Goal: Task Accomplishment & Management: Use online tool/utility

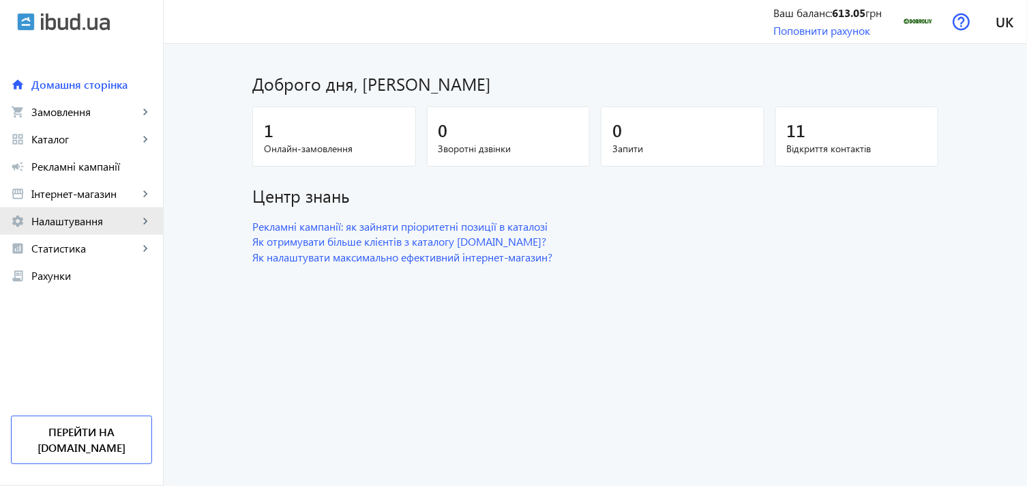
click at [113, 216] on span "Налаштування" at bounding box center [84, 221] width 107 height 14
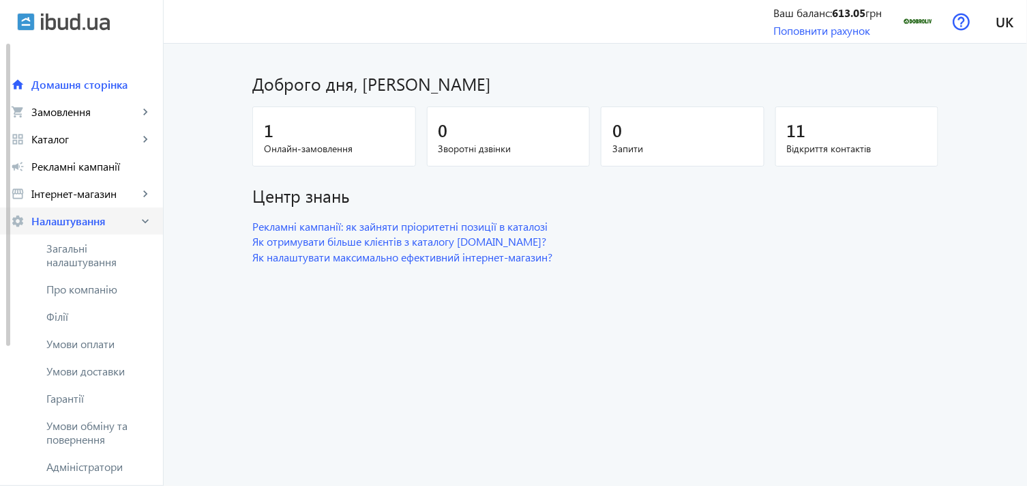
click at [106, 216] on span "Налаштування" at bounding box center [84, 221] width 107 height 14
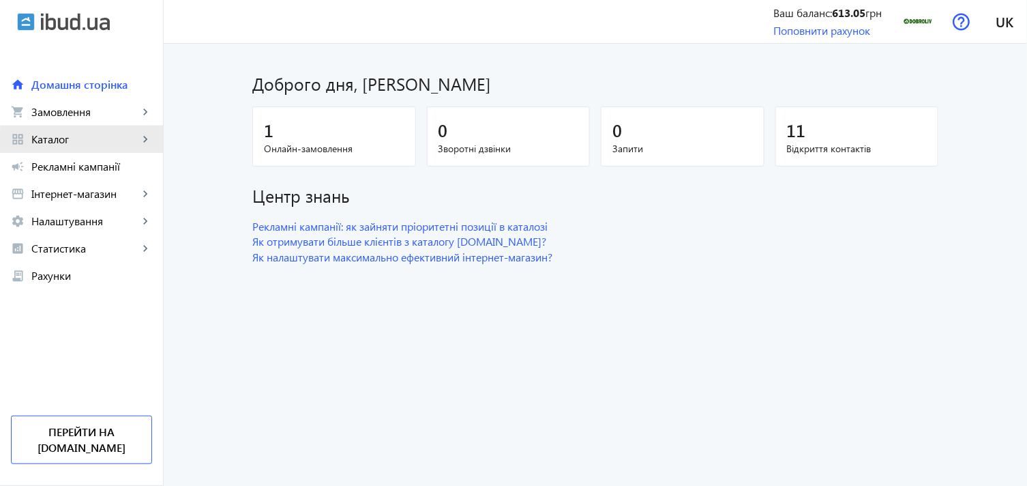
click at [121, 145] on span "Каталог" at bounding box center [84, 139] width 107 height 14
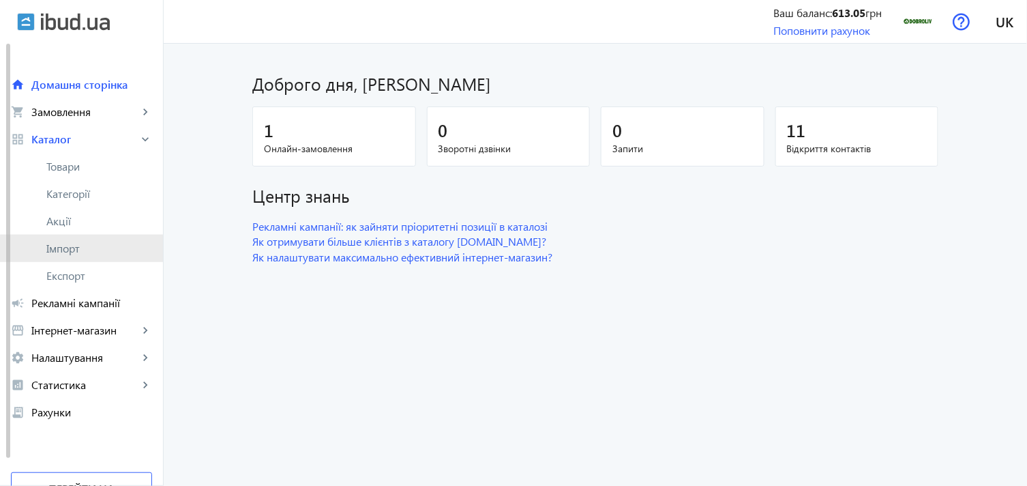
click at [90, 256] on link "Імпорт" at bounding box center [81, 248] width 163 height 27
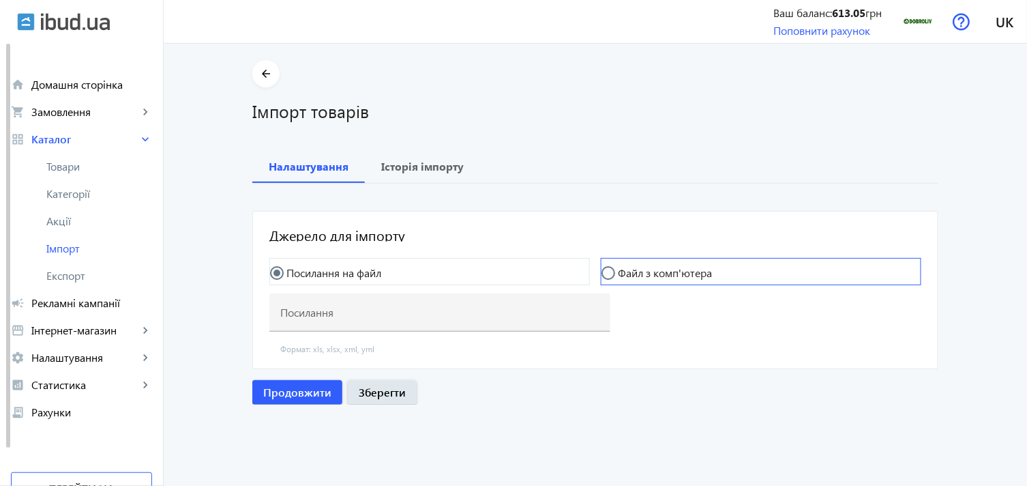
click at [636, 274] on label "Файл з комп'ютера" at bounding box center [663, 272] width 97 height 11
click at [629, 274] on input "Файл з комп'ютера" at bounding box center [615, 279] width 27 height 27
radio input "true"
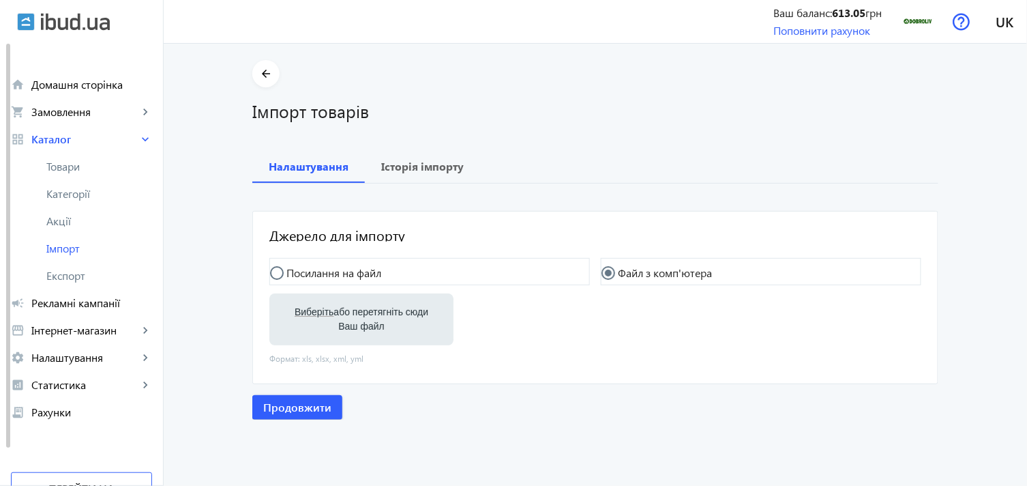
click at [304, 315] on span "Виберіть" at bounding box center [314, 311] width 39 height 11
click at [304, 315] on input "Виберіть або перетягніть сюди Ваш файл" at bounding box center [361, 320] width 162 height 16
type input "C:\fakepath\dobroliv-6-2025-09-02-15-55.xlsx"
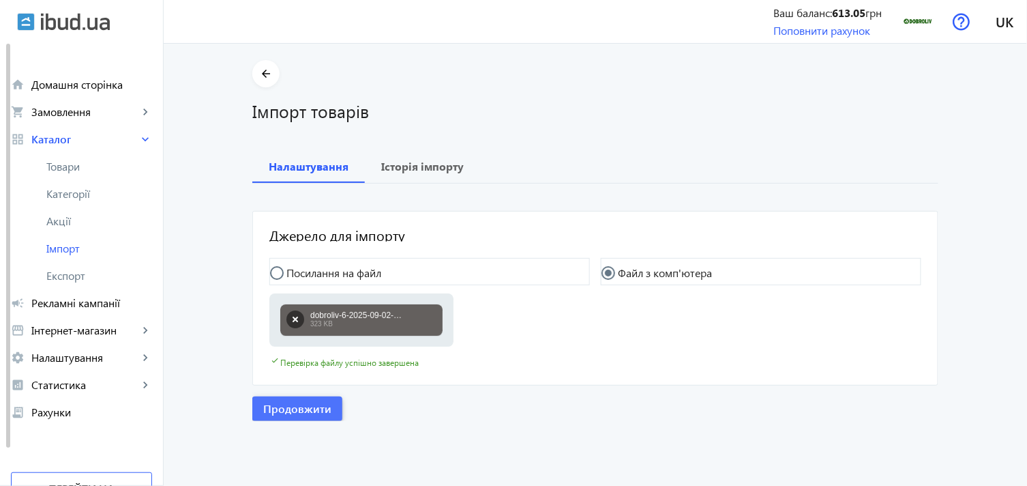
click at [295, 402] on span "Продовжити" at bounding box center [297, 408] width 68 height 15
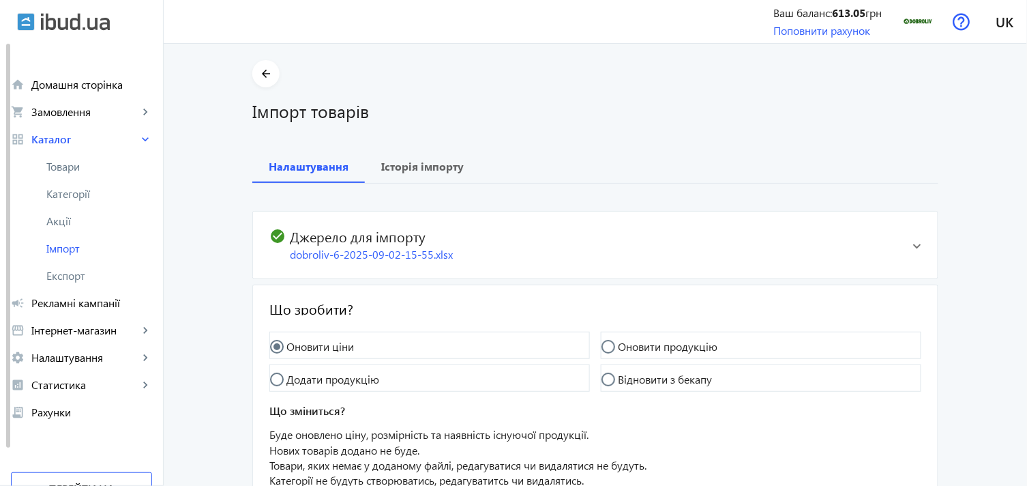
scroll to position [123, 0]
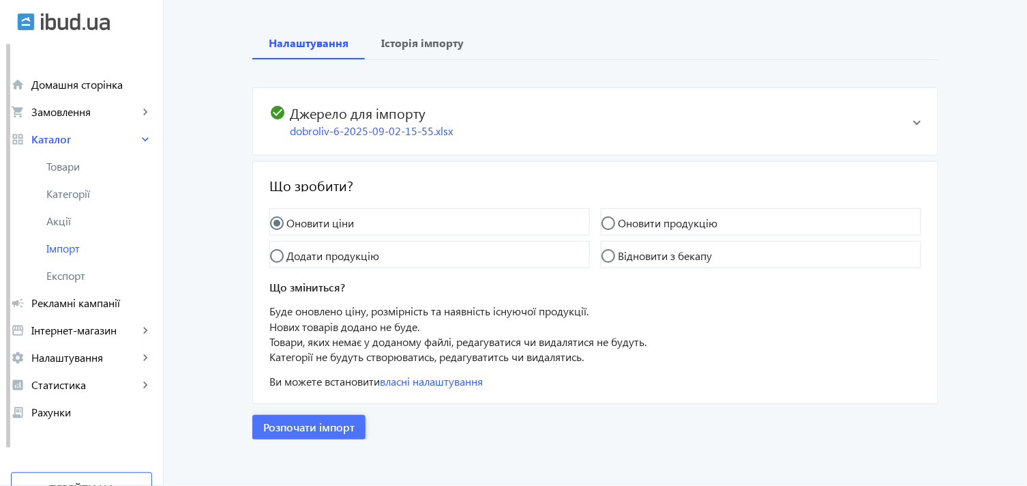
click at [291, 426] on span "Розпочати імпорт" at bounding box center [308, 426] width 91 height 15
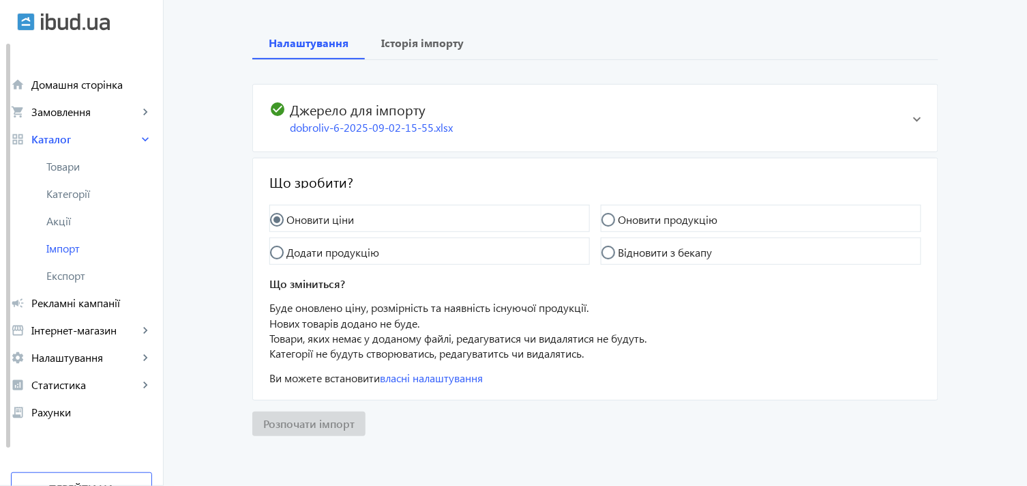
click at [321, 421] on div "Розпочати імпорт" at bounding box center [595, 423] width 686 height 25
click at [66, 244] on span "Імпорт" at bounding box center [99, 248] width 106 height 14
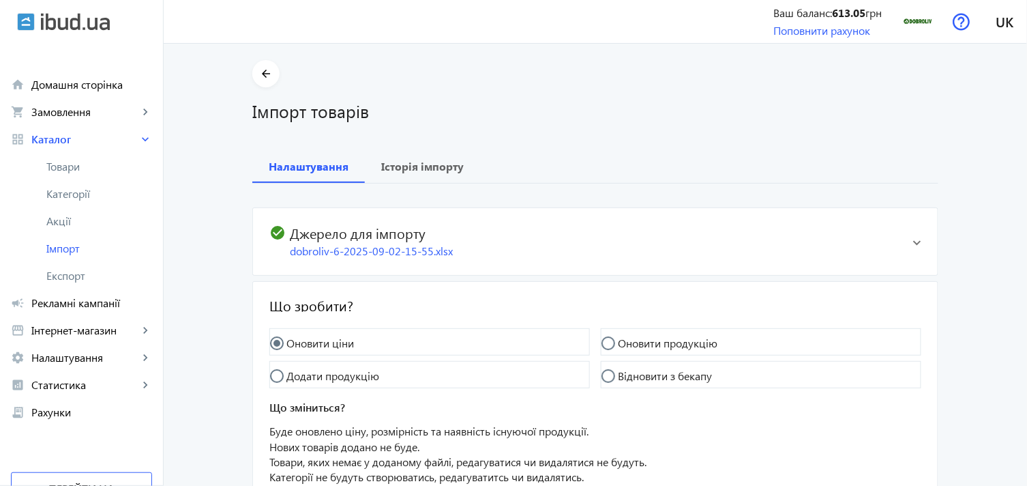
scroll to position [123, 0]
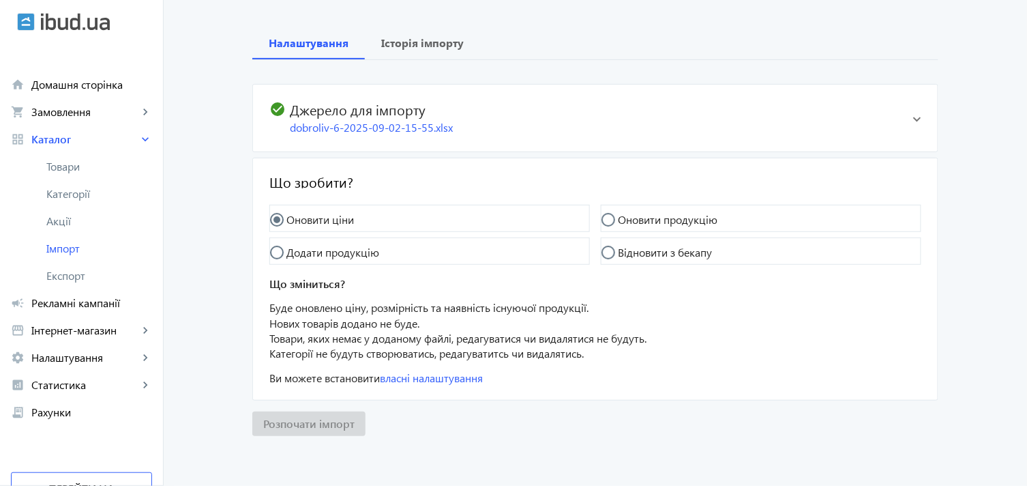
click at [318, 414] on div "Розпочати імпорт" at bounding box center [595, 423] width 686 height 25
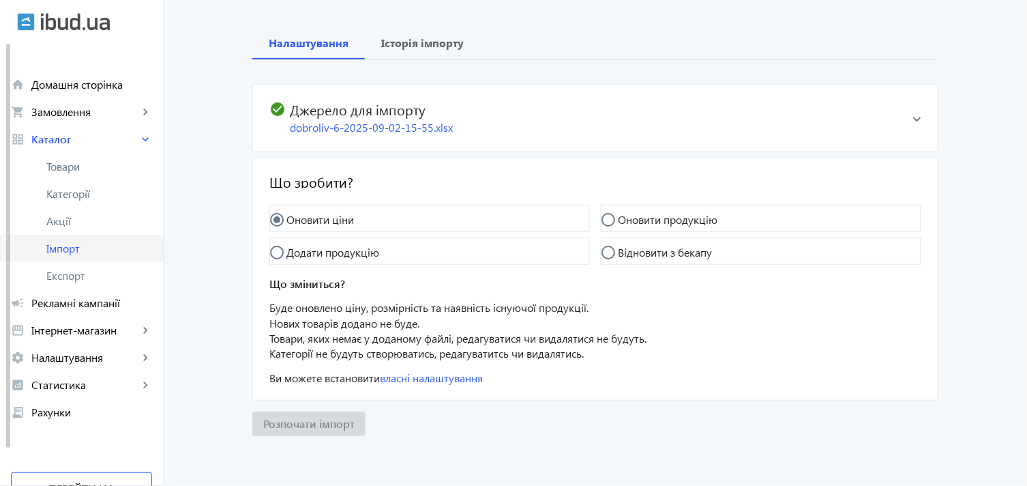
click at [78, 241] on span "Імпорт" at bounding box center [99, 248] width 106 height 14
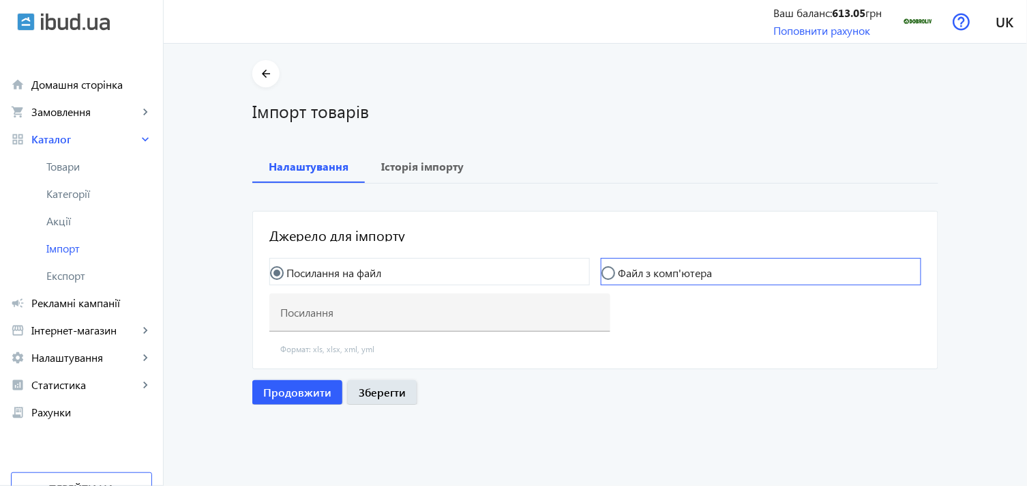
click at [598, 265] on div at bounding box center [608, 272] width 33 height 33
radio input "false"
radio input "true"
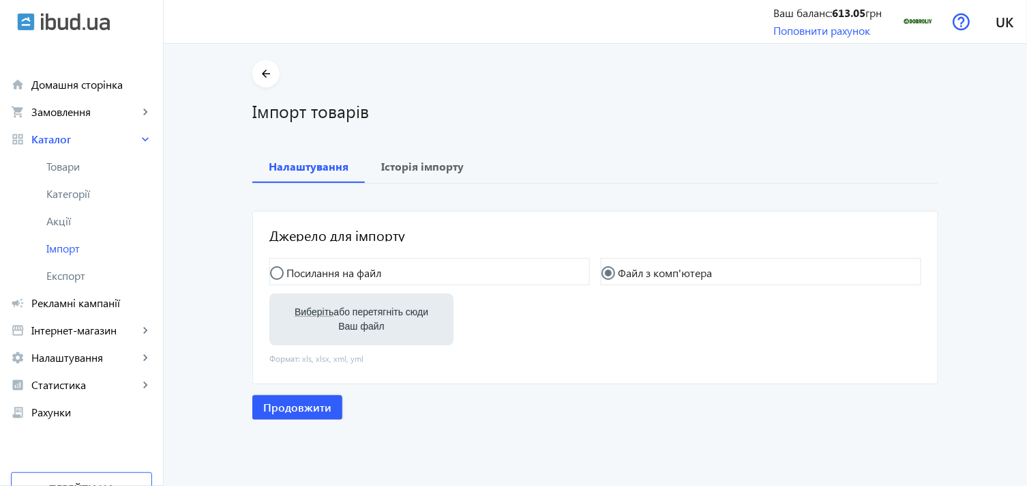
click at [330, 321] on label "Виберіть або перетягніть сюди Ваш файл" at bounding box center [361, 319] width 162 height 38
click at [330, 321] on input "Виберіть або перетягніть сюди Ваш файл" at bounding box center [361, 320] width 162 height 16
type input "C:\fakepath\dobroliv-6-2025-09-02-15-55.xlsx"
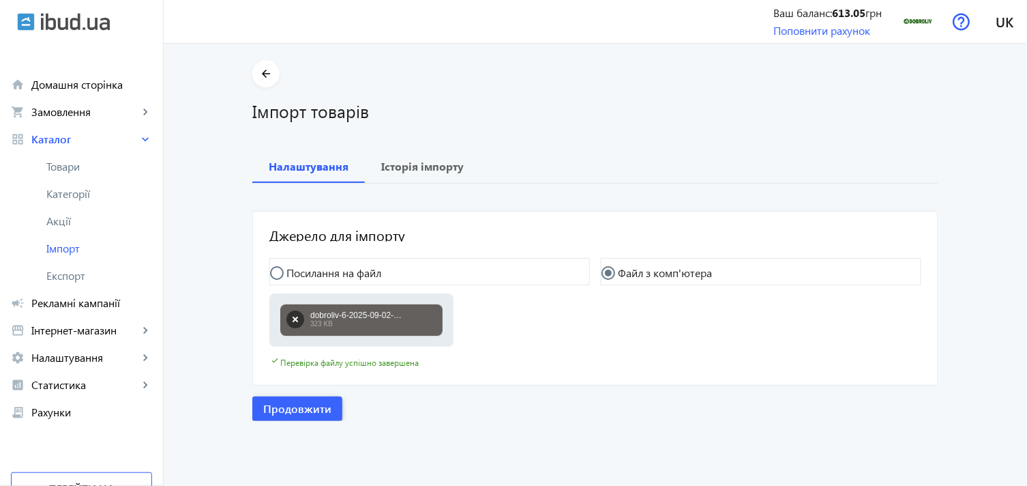
click at [284, 412] on span "Продовжити" at bounding box center [297, 408] width 68 height 15
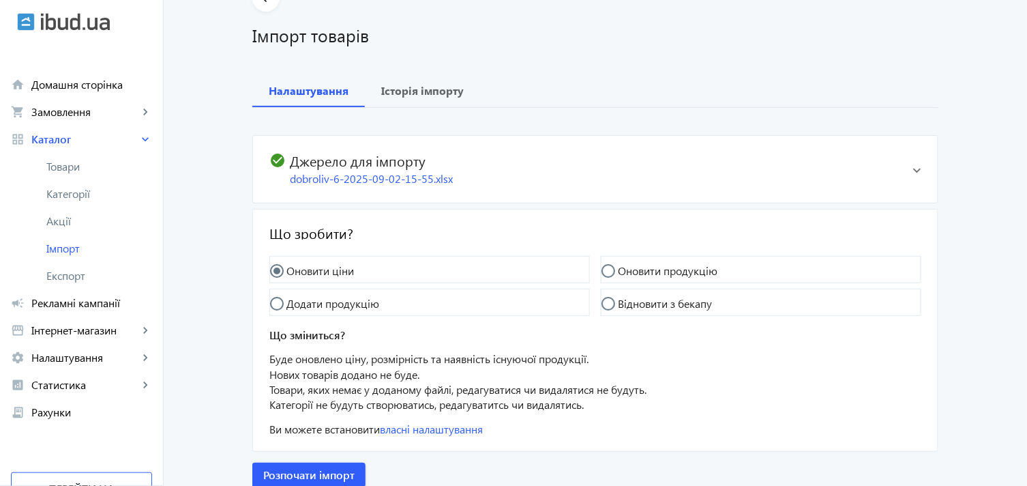
scroll to position [123, 0]
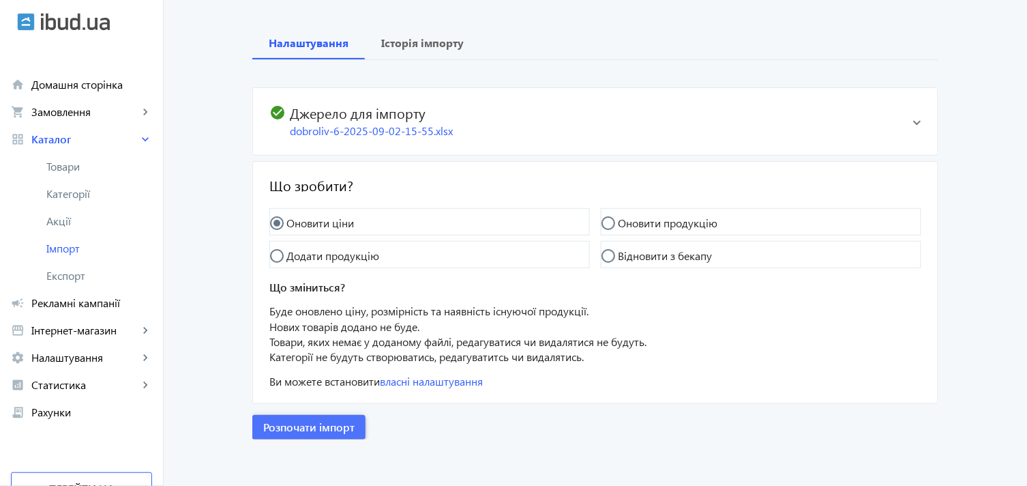
click at [312, 422] on span "Розпочати імпорт" at bounding box center [308, 426] width 91 height 15
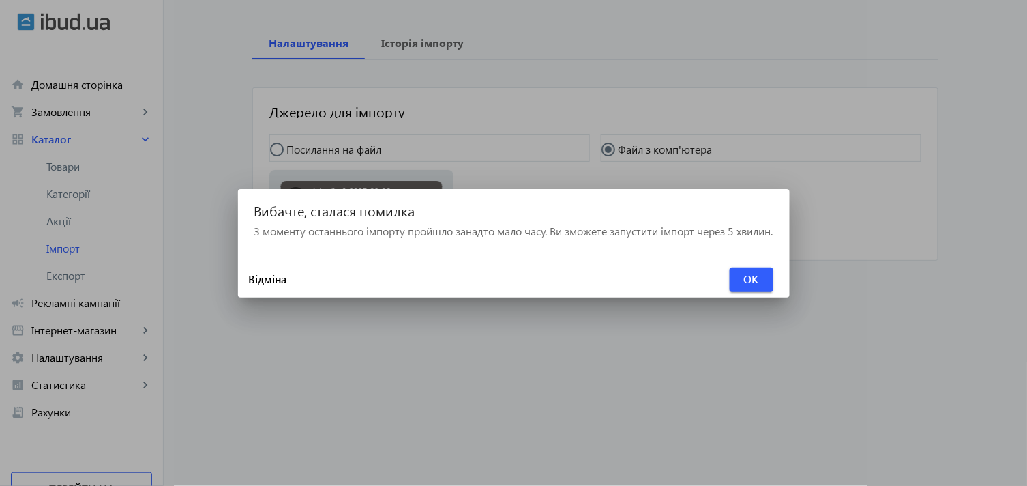
scroll to position [0, 0]
click at [738, 276] on span at bounding box center [752, 279] width 44 height 33
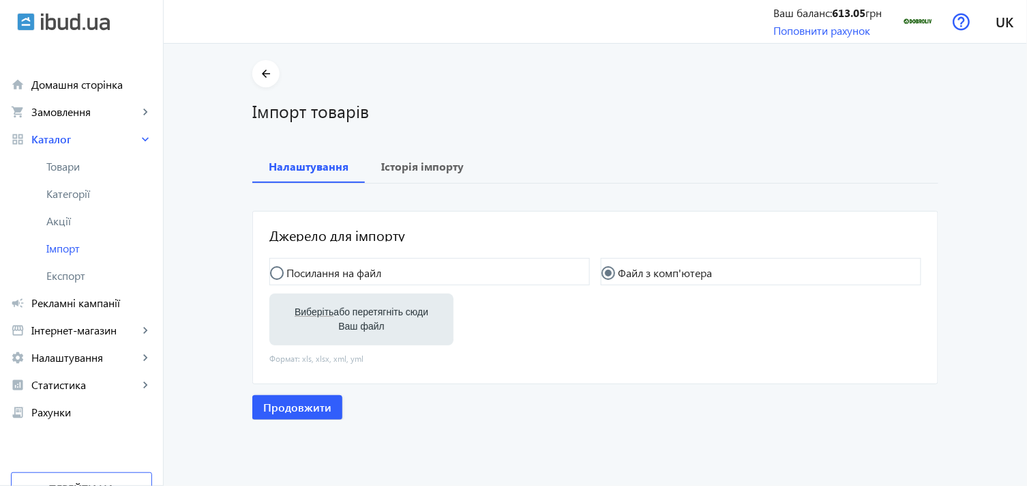
click at [241, 255] on div "arrow_back Імпорт товарів Налаштування Історія імпорту Джерело для імпорту Поси…" at bounding box center [595, 239] width 719 height 359
